Goal: Task Accomplishment & Management: Use online tool/utility

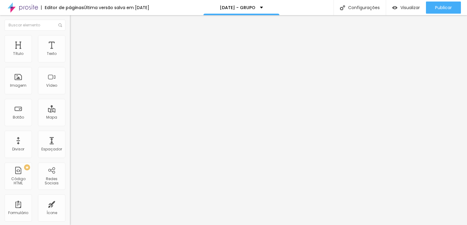
click at [70, 41] on li "Avançado" at bounding box center [105, 38] width 70 height 6
drag, startPoint x: 46, startPoint y: 41, endPoint x: 51, endPoint y: 39, distance: 5.5
click at [70, 40] on ul "Conteúdo Estilo Avançado" at bounding box center [105, 38] width 70 height 18
click at [70, 41] on li "Avançado" at bounding box center [105, 44] width 70 height 6
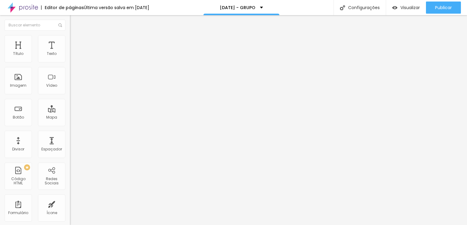
click at [70, 41] on li "Avançado" at bounding box center [105, 44] width 70 height 6
click at [75, 43] on span "Avançado" at bounding box center [85, 45] width 20 height 5
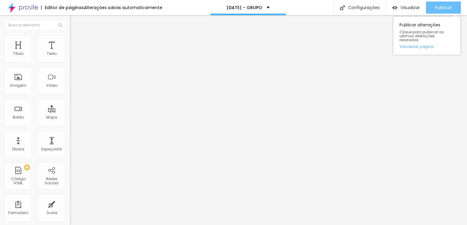
click at [443, 11] on div "Publicar" at bounding box center [443, 8] width 17 height 12
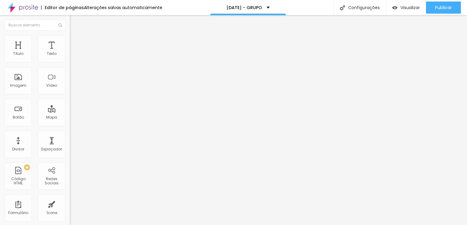
click at [75, 42] on span "Estilo" at bounding box center [79, 39] width 9 height 5
type input "230"
type input "220"
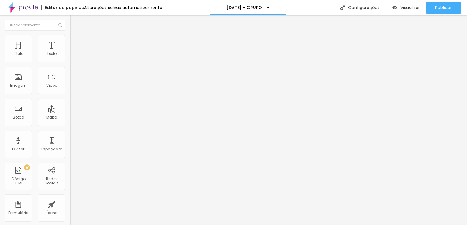
type input "210"
type input "200"
type input "190"
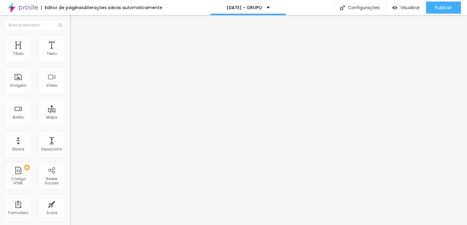
type input "190"
type input "180"
type input "170"
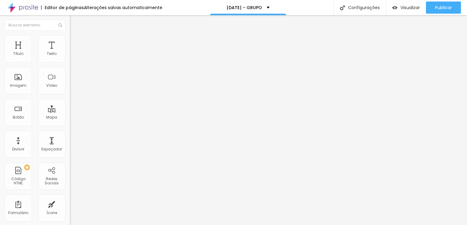
type input "160"
type input "150"
type input "140"
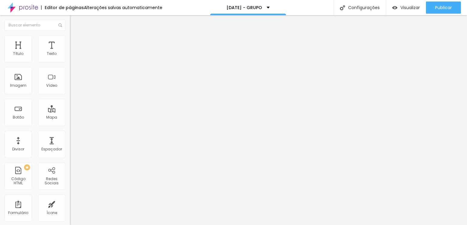
type input "140"
type input "130"
type input "120"
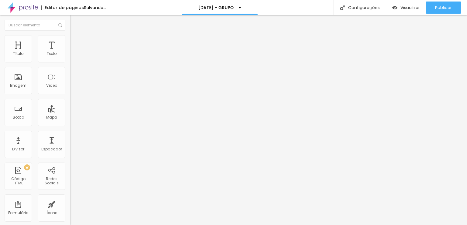
type input "130"
type input "140"
drag, startPoint x: 15, startPoint y: 65, endPoint x: 11, endPoint y: 65, distance: 3.9
type input "140"
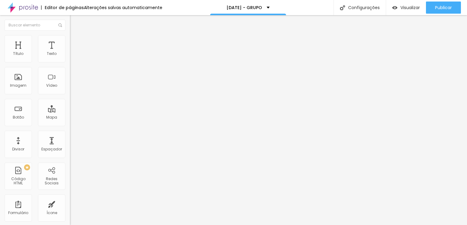
click at [70, 62] on input "range" at bounding box center [89, 59] width 39 height 5
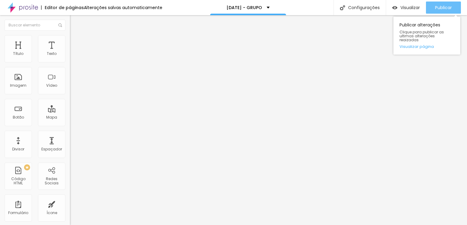
click at [442, 11] on div "Publicar" at bounding box center [443, 8] width 17 height 12
